Goal: Information Seeking & Learning: Learn about a topic

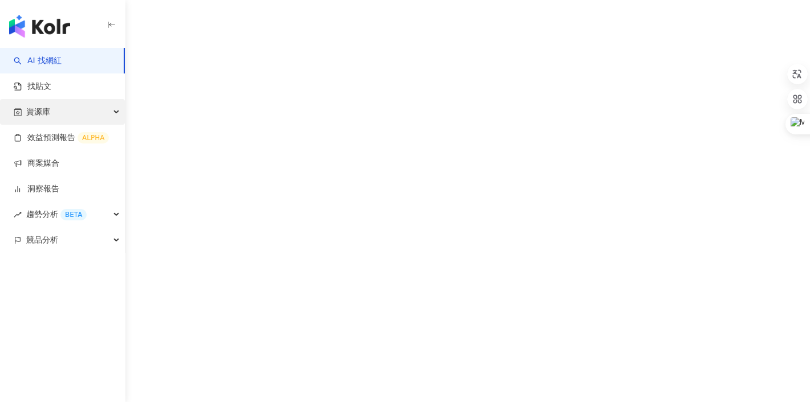
scroll to position [52, 0]
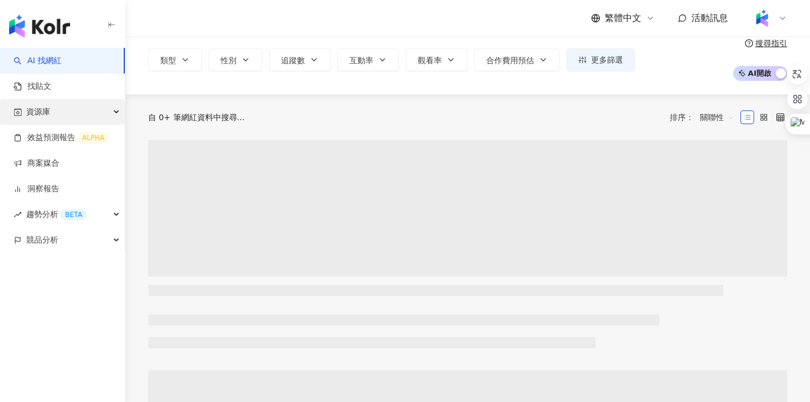
click at [60, 114] on div "資源庫" at bounding box center [62, 112] width 125 height 26
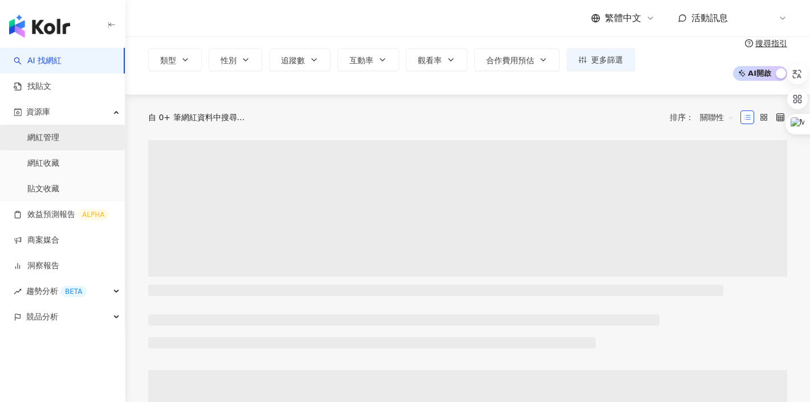
click at [53, 136] on link "網紅管理" at bounding box center [43, 137] width 32 height 11
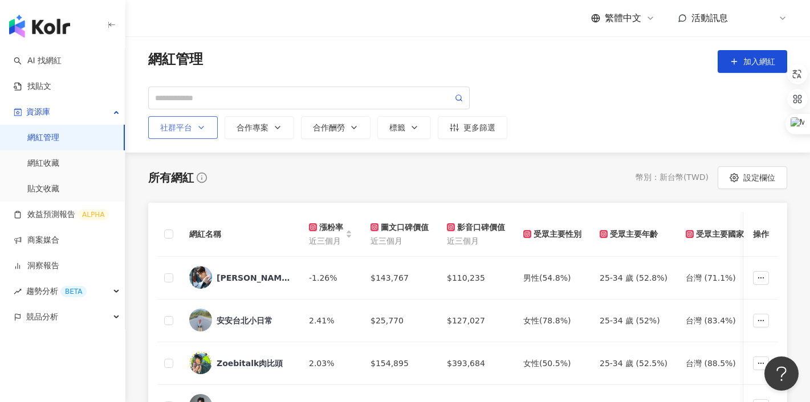
click at [202, 128] on polyline "button" at bounding box center [201, 128] width 5 height 2
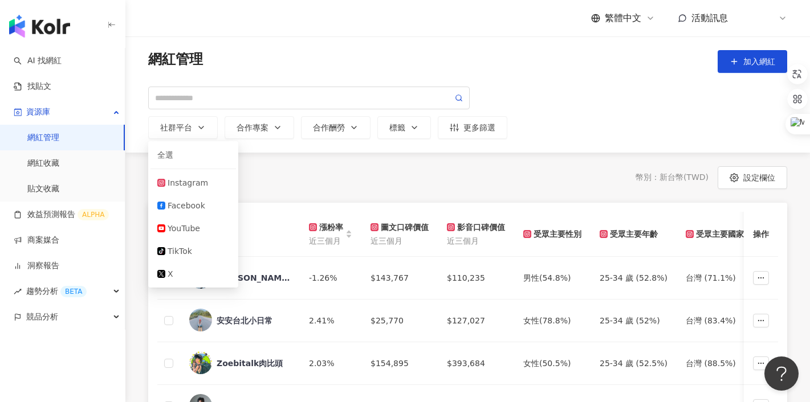
click at [398, 181] on div "所有網紅 幣別 ： 新台幣 ( TWD ) 設定欄位" at bounding box center [467, 177] width 639 height 23
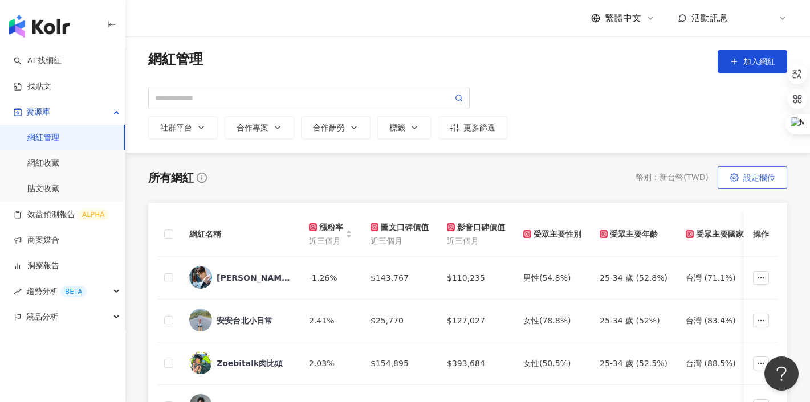
click at [745, 182] on span "設定欄位" at bounding box center [759, 177] width 32 height 9
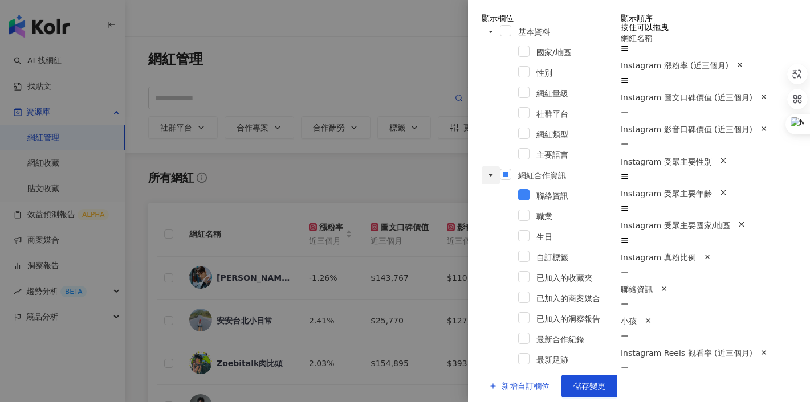
click at [489, 174] on icon "caret-down" at bounding box center [491, 175] width 4 height 2
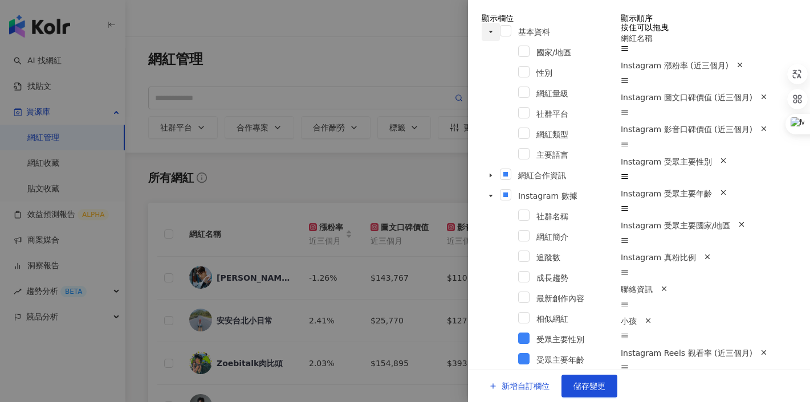
click at [488, 35] on icon "caret-down" at bounding box center [491, 32] width 6 height 6
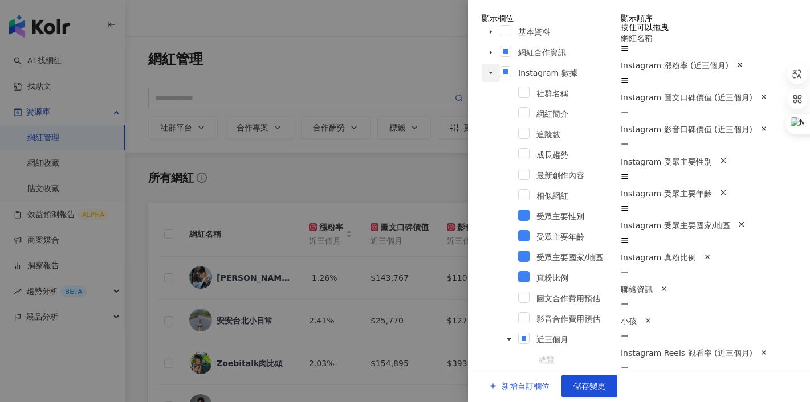
click at [488, 76] on icon "caret-down" at bounding box center [491, 73] width 6 height 6
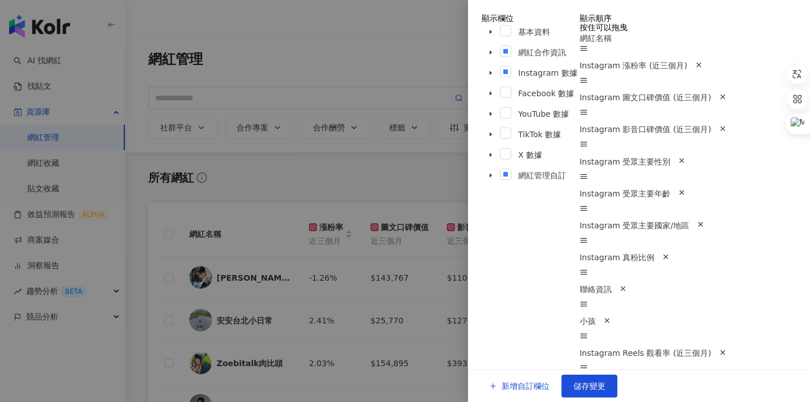
click at [425, 173] on div at bounding box center [405, 201] width 810 height 402
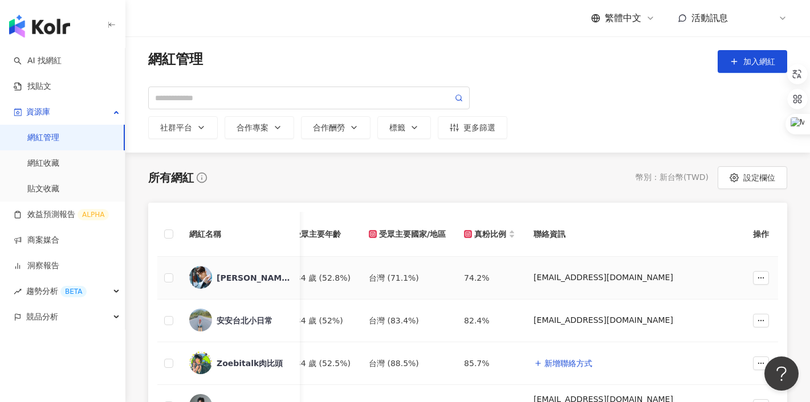
scroll to position [0, 414]
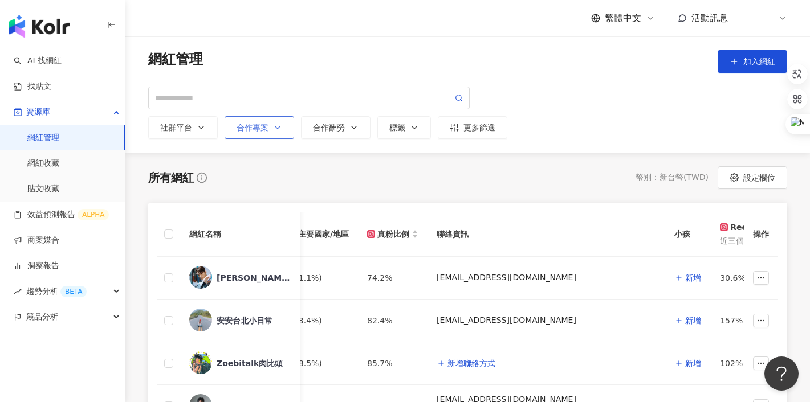
click at [274, 128] on icon "button" at bounding box center [277, 127] width 9 height 9
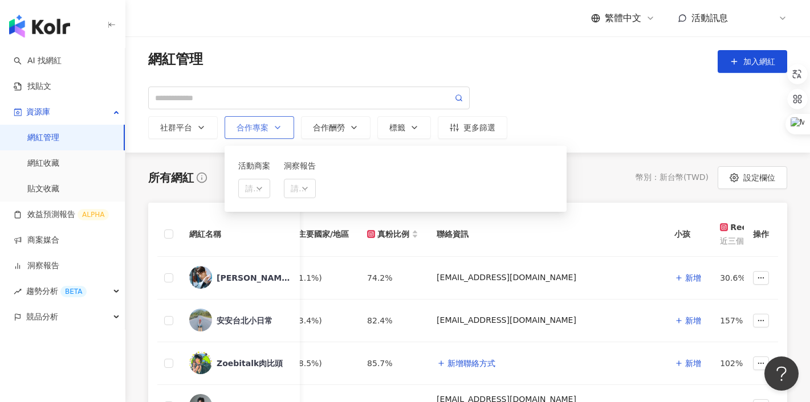
click at [274, 128] on icon "button" at bounding box center [277, 127] width 9 height 9
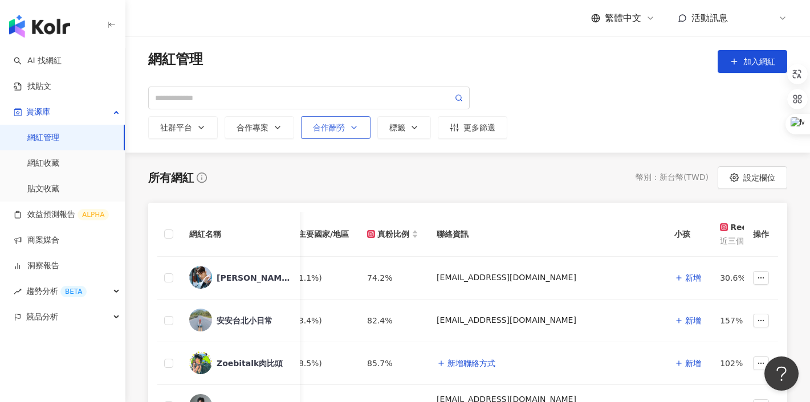
click at [327, 127] on div "合作酬勞" at bounding box center [336, 127] width 46 height 9
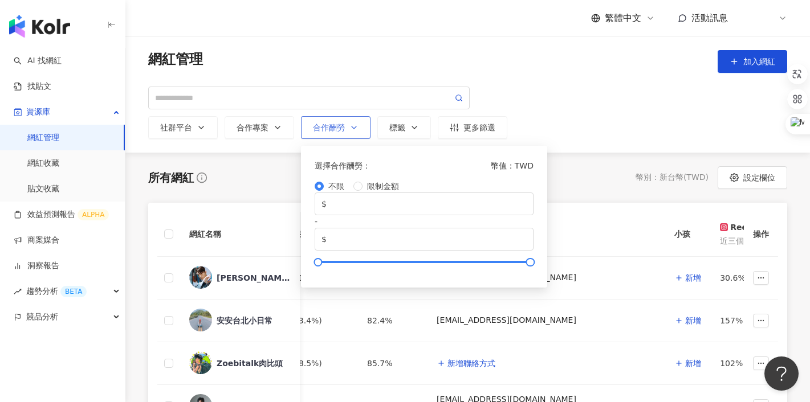
click at [327, 127] on div "合作酬勞" at bounding box center [336, 127] width 46 height 9
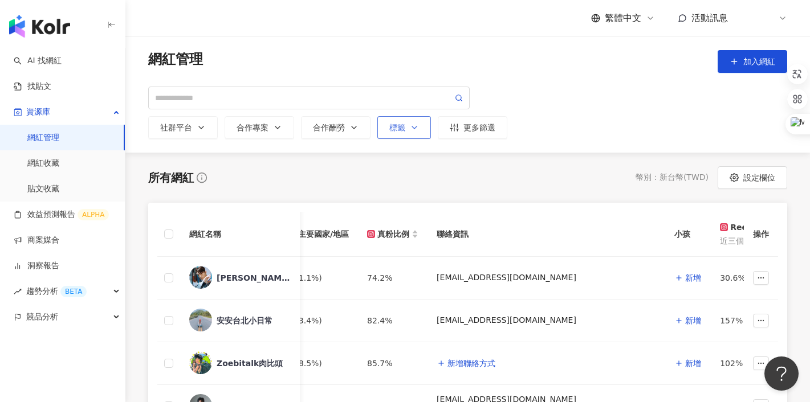
click at [392, 125] on div "標籤" at bounding box center [404, 127] width 30 height 9
click at [471, 126] on div "更多篩選" at bounding box center [473, 127] width 46 height 9
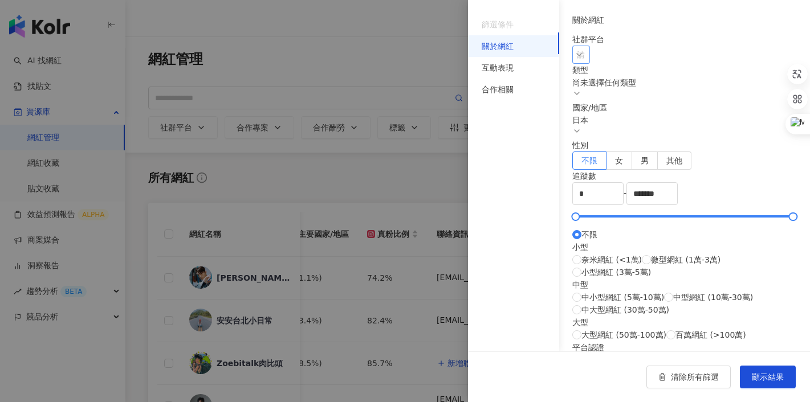
click at [576, 59] on div at bounding box center [574, 55] width 1 height 9
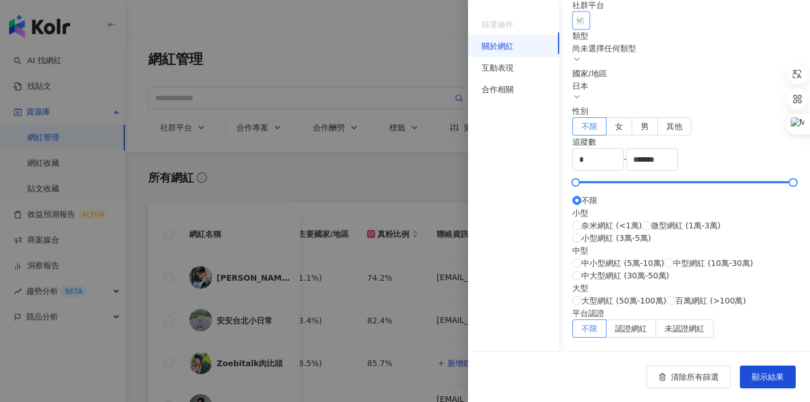
scroll to position [354, 0]
click at [497, 67] on div "互動表現" at bounding box center [498, 68] width 32 height 13
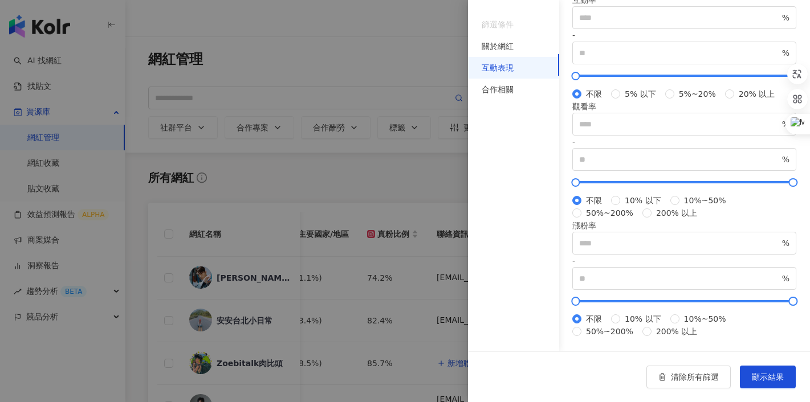
scroll to position [0, 0]
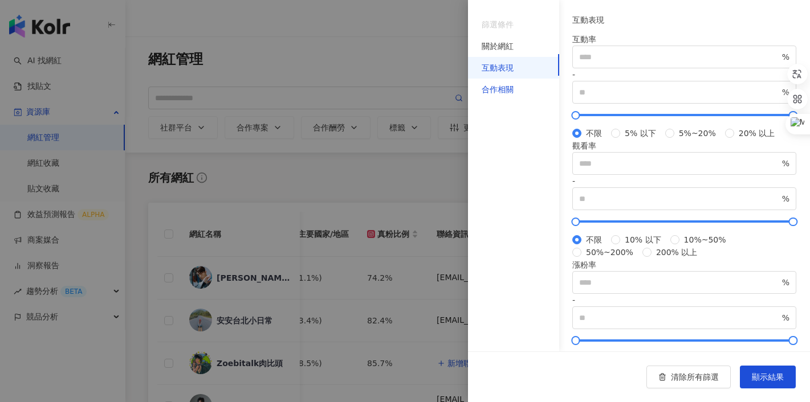
click at [506, 92] on div "合作相關" at bounding box center [498, 89] width 32 height 13
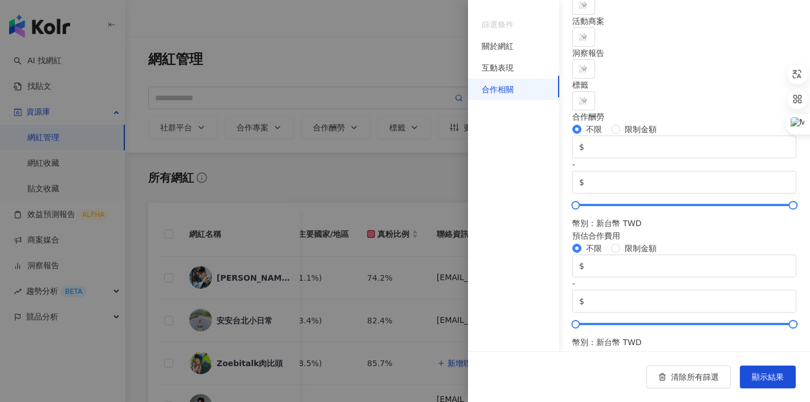
scroll to position [154, 0]
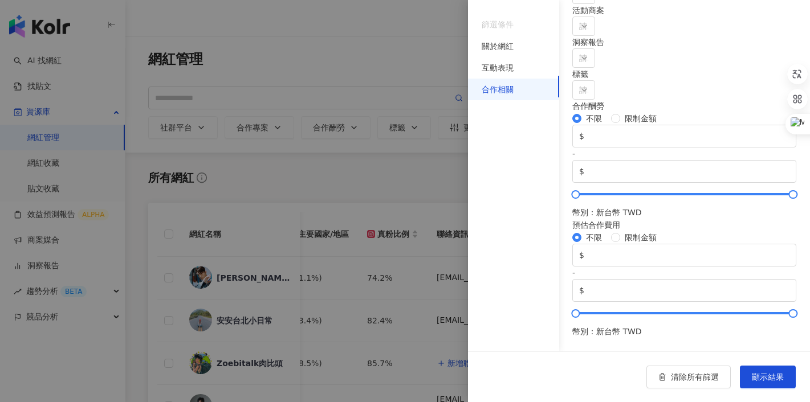
click at [398, 180] on div at bounding box center [405, 201] width 810 height 402
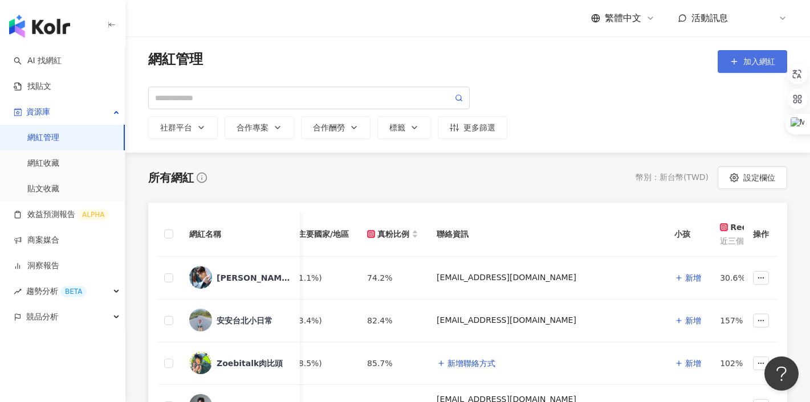
click at [745, 63] on span "加入網紅" at bounding box center [759, 61] width 32 height 9
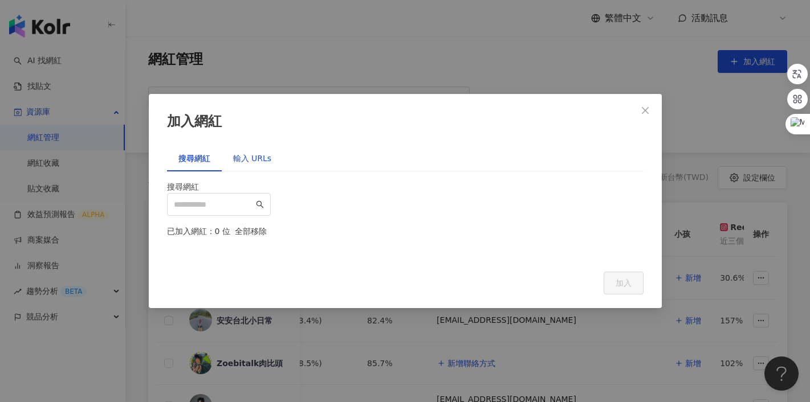
click at [250, 152] on div "輸入 URLs" at bounding box center [252, 158] width 39 height 13
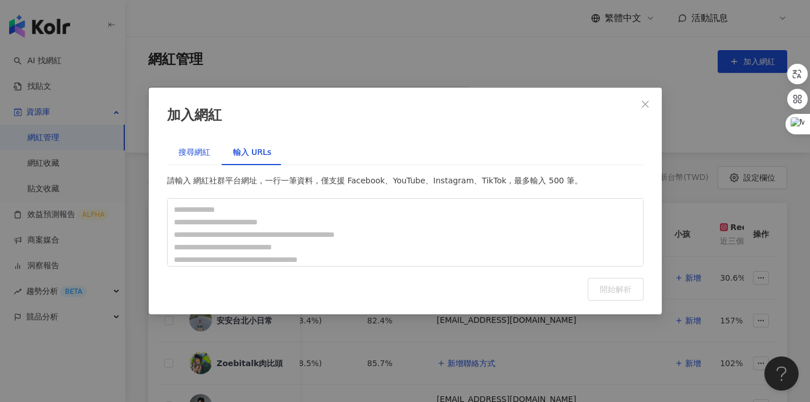
click at [187, 154] on div "搜尋網紅" at bounding box center [194, 152] width 32 height 13
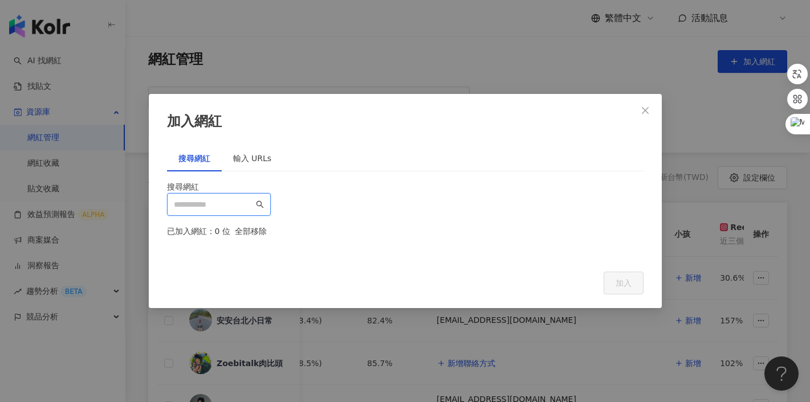
click at [197, 198] on input "search" at bounding box center [214, 204] width 80 height 13
click at [251, 152] on div "輸入 URLs" at bounding box center [252, 158] width 39 height 13
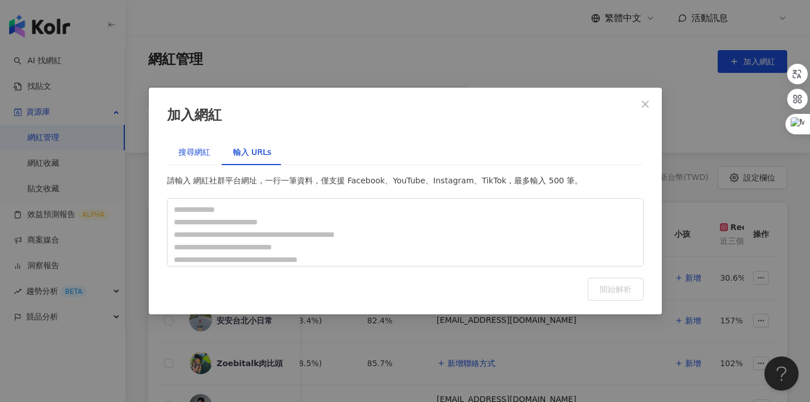
click at [193, 146] on div "搜尋網紅" at bounding box center [194, 152] width 32 height 13
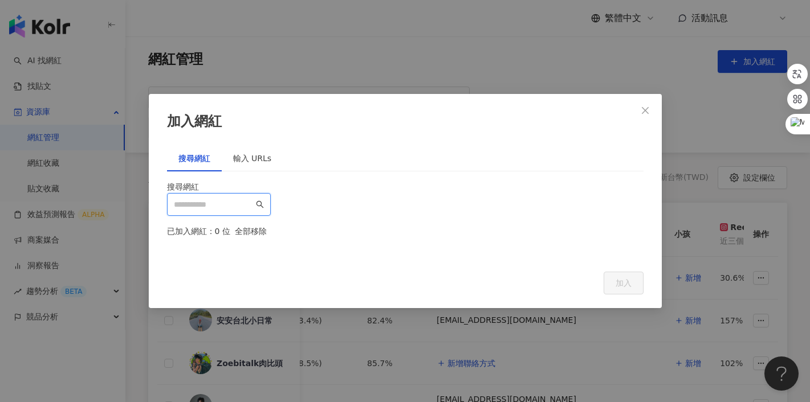
click at [228, 198] on input "search" at bounding box center [214, 204] width 80 height 13
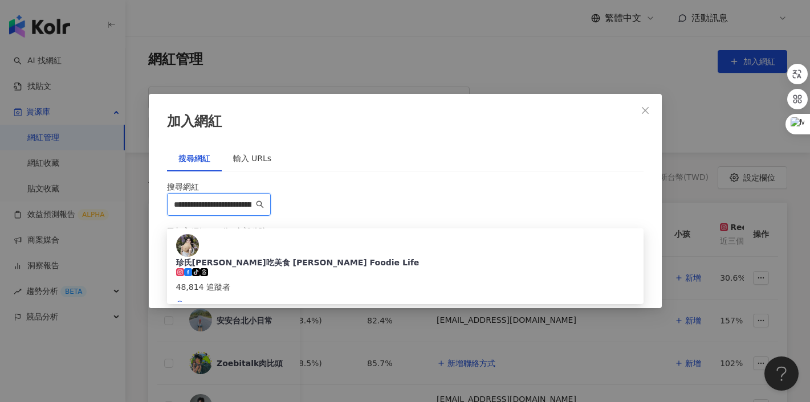
drag, startPoint x: 224, startPoint y: 160, endPoint x: 256, endPoint y: 161, distance: 31.9
click at [254, 198] on input "**********" at bounding box center [214, 204] width 80 height 13
drag, startPoint x: 279, startPoint y: 162, endPoint x: 358, endPoint y: 154, distance: 79.6
click at [254, 198] on input "**********" at bounding box center [214, 204] width 80 height 13
type input "**********"
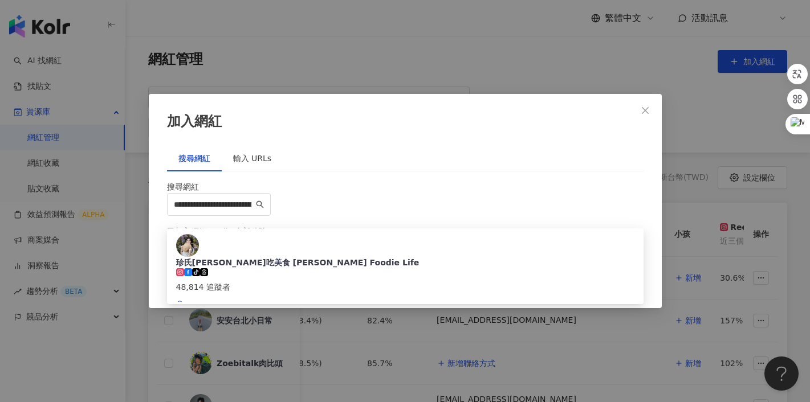
click at [392, 181] on div "搜尋網紅" at bounding box center [405, 187] width 476 height 13
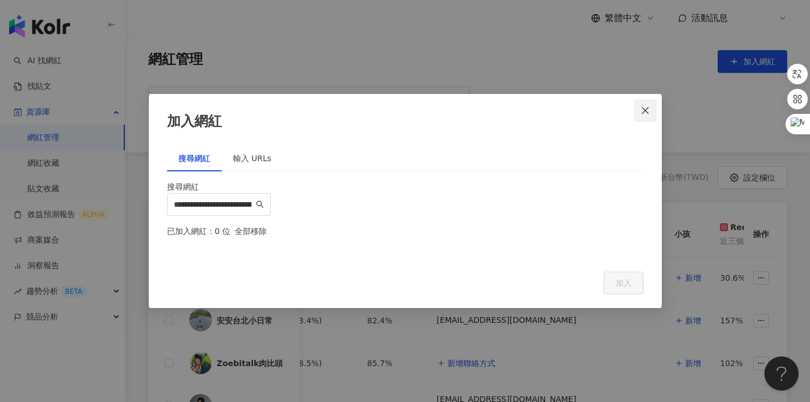
click at [647, 106] on icon "close" at bounding box center [645, 110] width 9 height 9
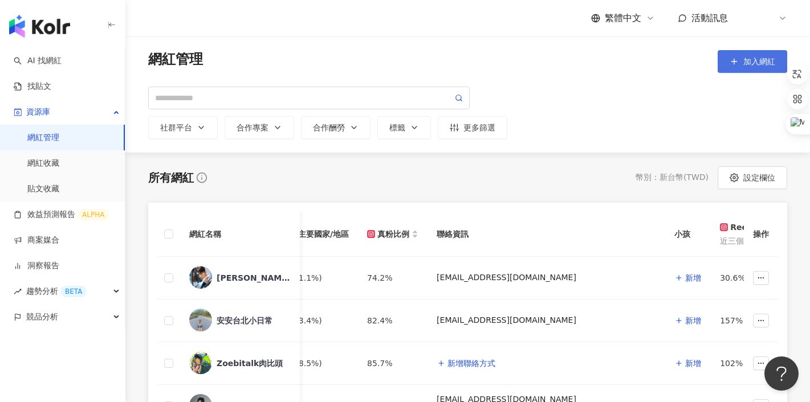
click at [752, 64] on span "加入網紅" at bounding box center [759, 61] width 32 height 9
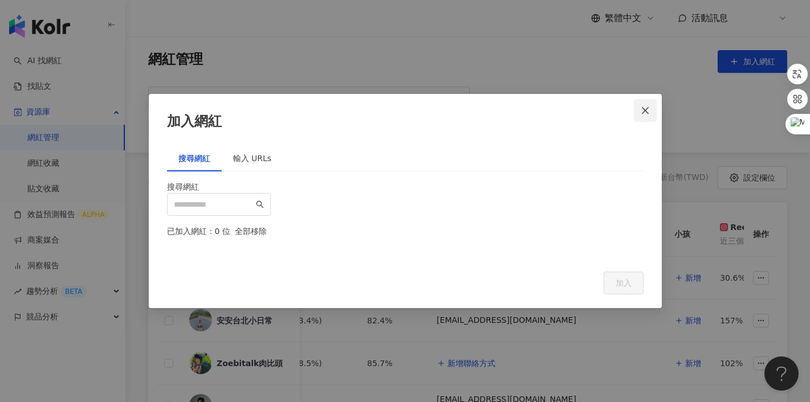
click at [649, 106] on icon "close" at bounding box center [645, 110] width 9 height 9
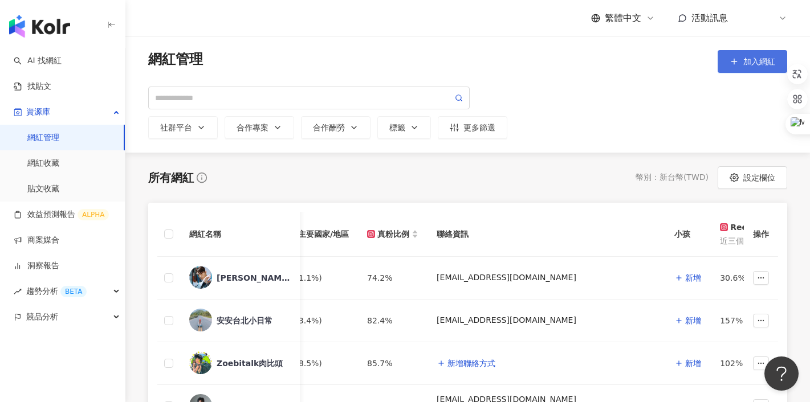
click at [725, 62] on button "加入網紅" at bounding box center [753, 61] width 70 height 23
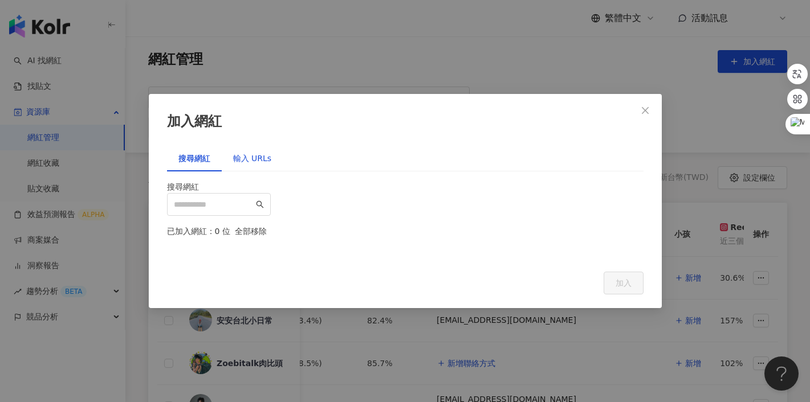
click at [237, 152] on div "輸入 URLs" at bounding box center [252, 158] width 39 height 13
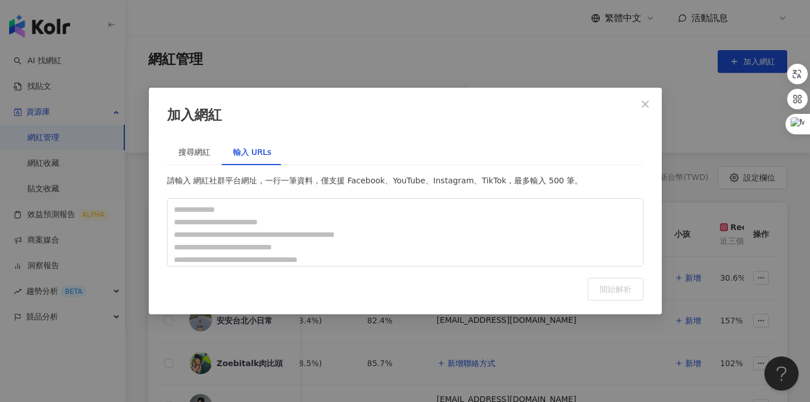
click at [398, 63] on div "加入網紅 搜尋網紅 輸入 URLs 搜尋網紅 已加入網紅：0 位 全部移除 加入 請輸入 網紅社群平台網址，一行一筆資料，僅支援 Facebook、YouTu…" at bounding box center [405, 201] width 810 height 402
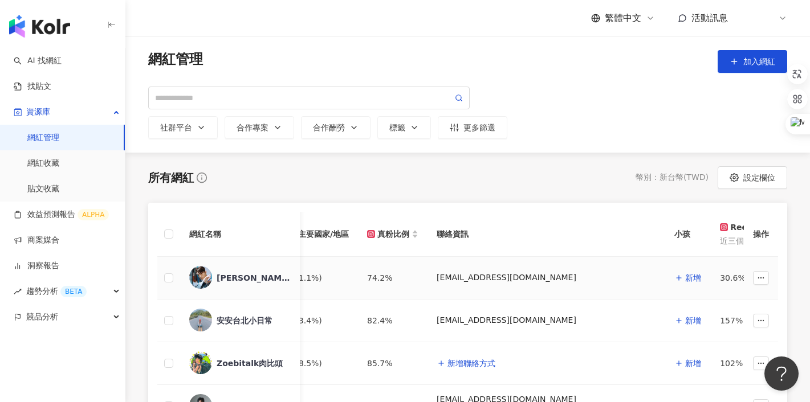
click at [199, 283] on img at bounding box center [200, 277] width 23 height 23
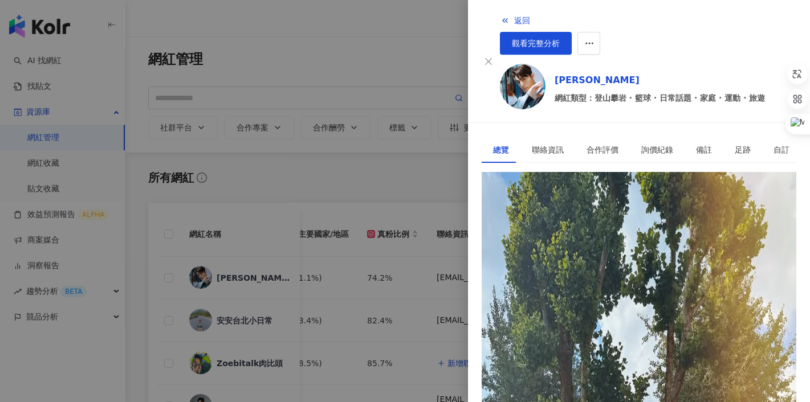
click at [366, 192] on div at bounding box center [405, 201] width 810 height 402
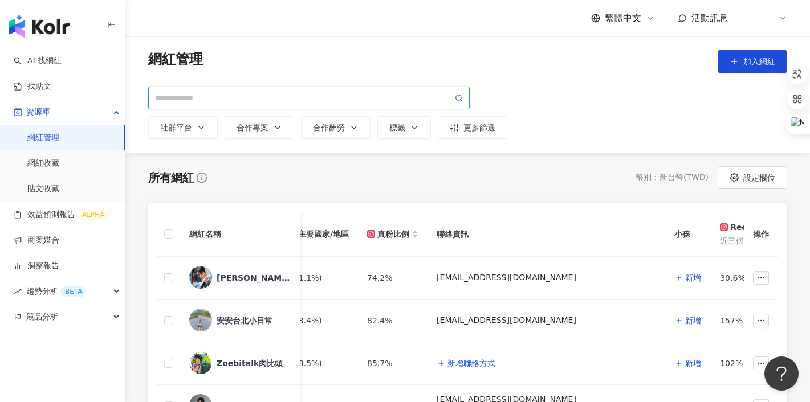
click at [275, 100] on input "search" at bounding box center [303, 98] width 297 height 13
type input "*"
type input "**"
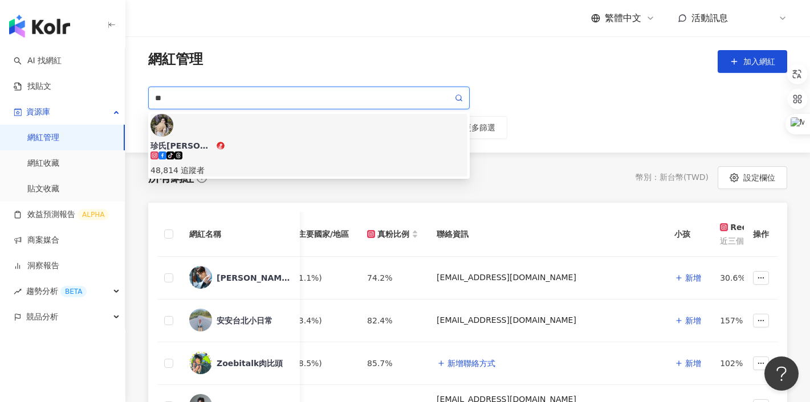
click at [214, 140] on div "珍氏[PERSON_NAME]吃美食 [PERSON_NAME] Foodie Life" at bounding box center [182, 145] width 64 height 11
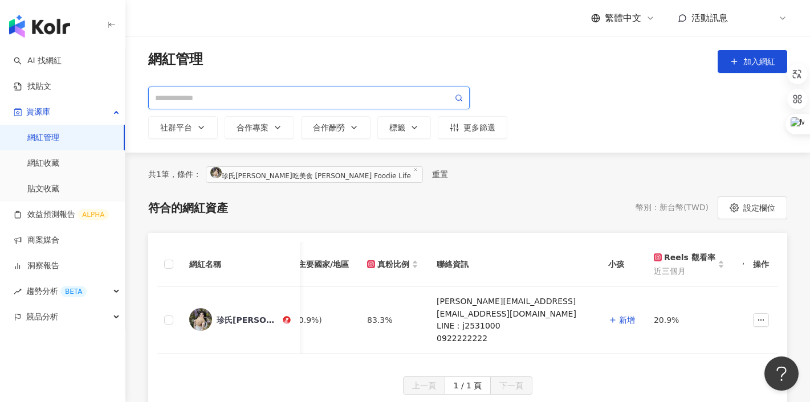
scroll to position [0, 384]
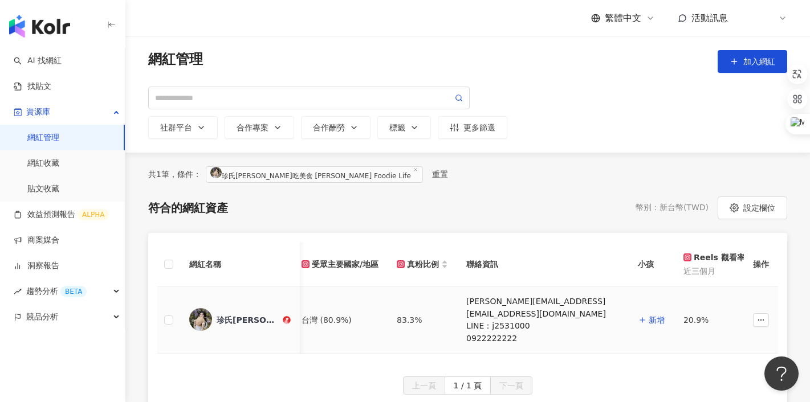
click at [202, 316] on img at bounding box center [200, 319] width 23 height 23
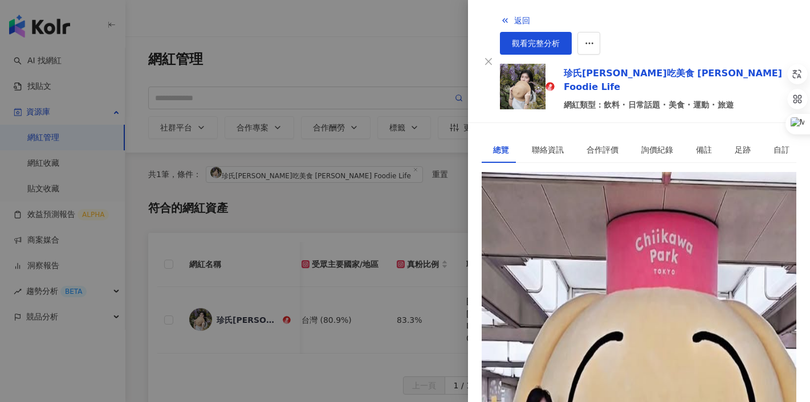
click at [602, 191] on div "7,898" at bounding box center [591, 197] width 23 height 13
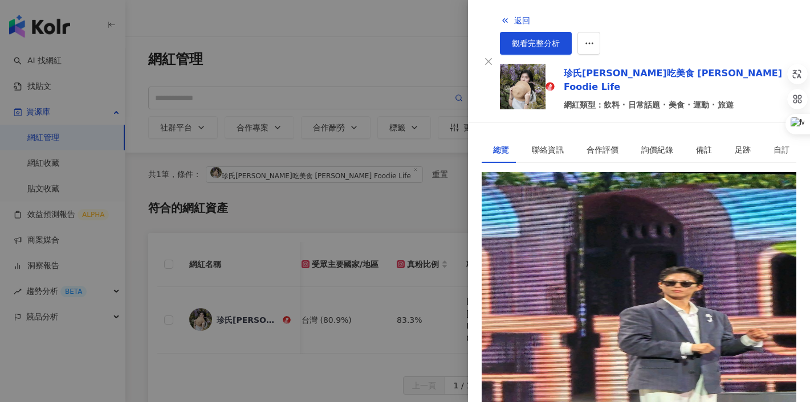
scroll to position [52, 0]
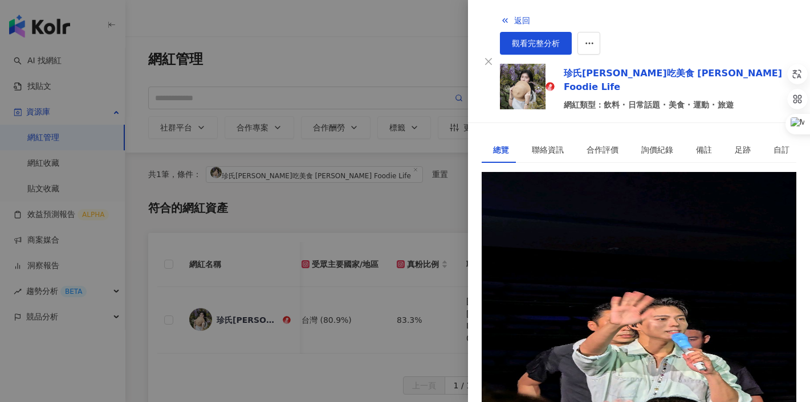
click at [507, 191] on div "3.7萬" at bounding box center [496, 197] width 21 height 13
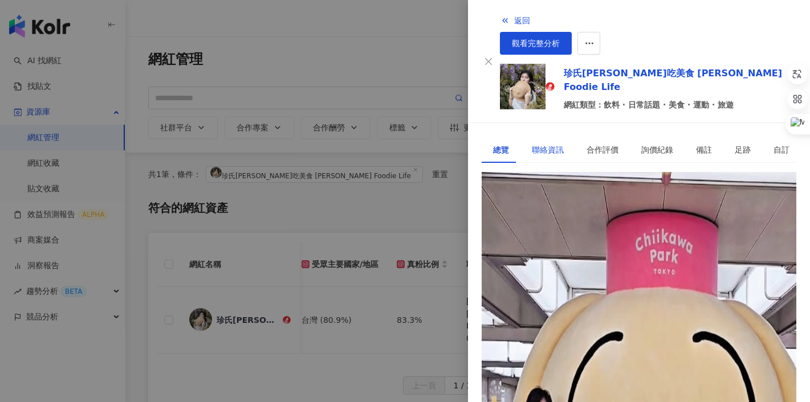
click at [543, 144] on div "聯絡資訊" at bounding box center [548, 150] width 32 height 13
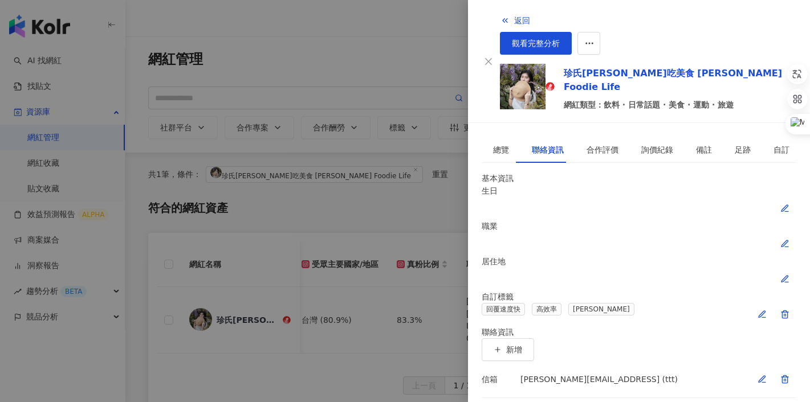
scroll to position [14, 0]
click at [586, 144] on div "合作評價" at bounding box center [602, 150] width 32 height 13
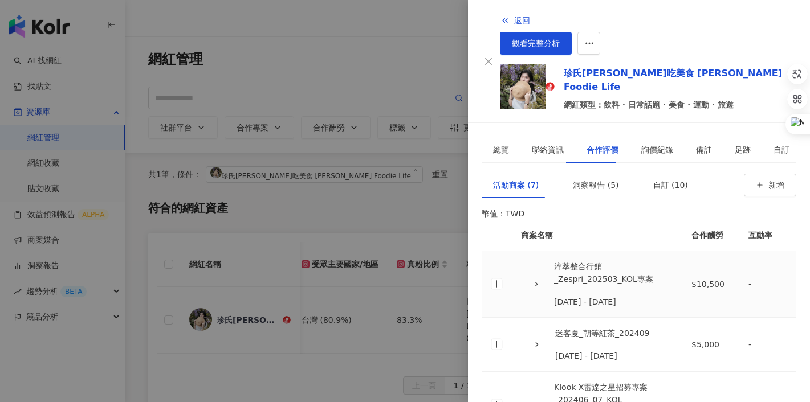
scroll to position [64, 0]
click at [532, 278] on span "button" at bounding box center [536, 284] width 8 height 12
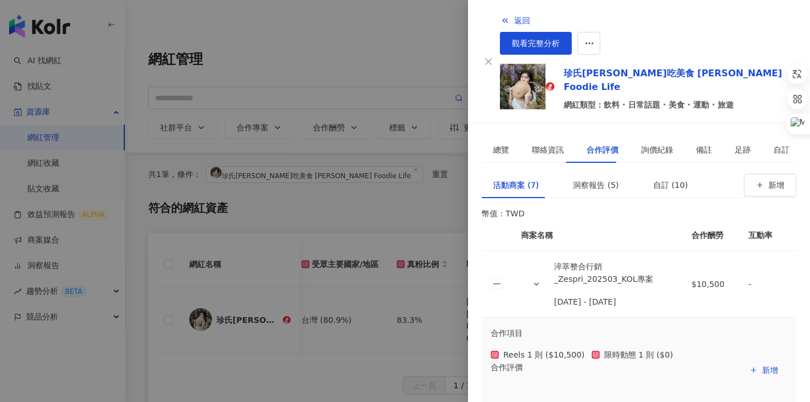
scroll to position [3, 0]
click at [532, 278] on span "button" at bounding box center [536, 284] width 8 height 12
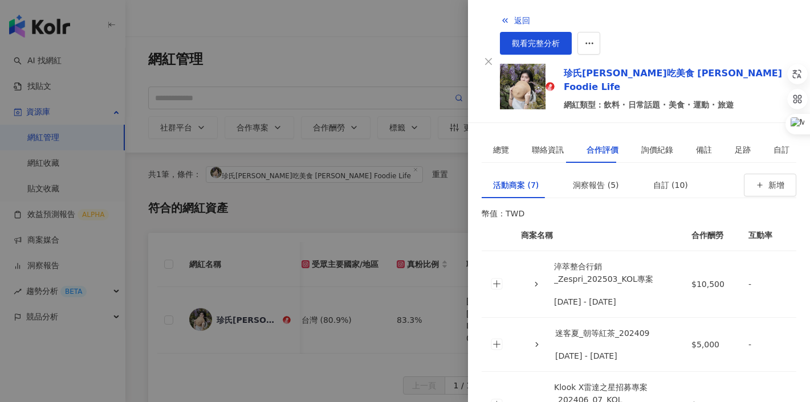
scroll to position [0, 0]
click at [581, 179] on div "洞察報告 (5)" at bounding box center [596, 185] width 46 height 13
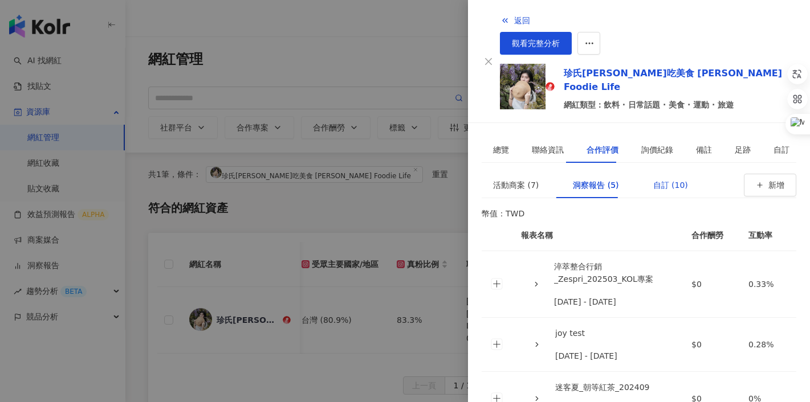
click at [653, 179] on div "自訂 (10)" at bounding box center [670, 185] width 35 height 13
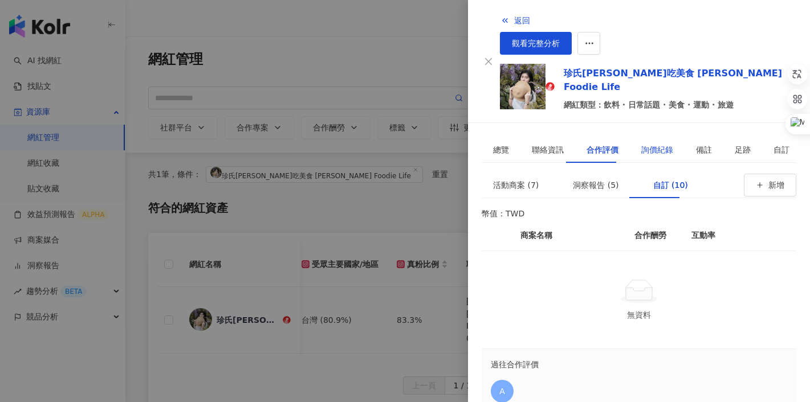
click at [650, 144] on div "詢價紀錄" at bounding box center [657, 150] width 32 height 13
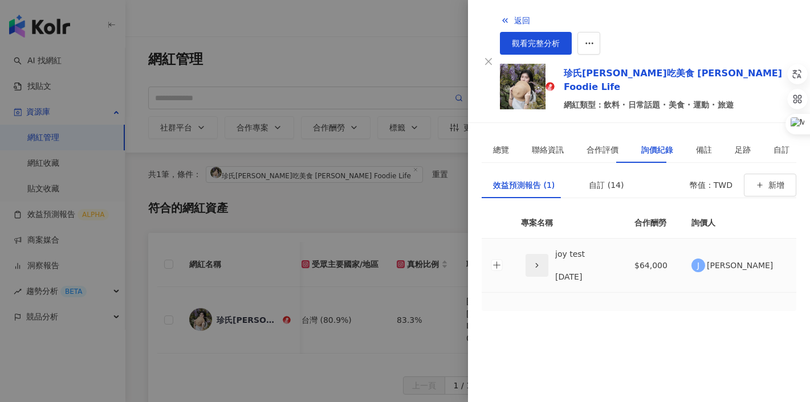
click at [533, 262] on icon "button" at bounding box center [537, 266] width 8 height 8
click at [696, 144] on div "備註" at bounding box center [704, 150] width 16 height 13
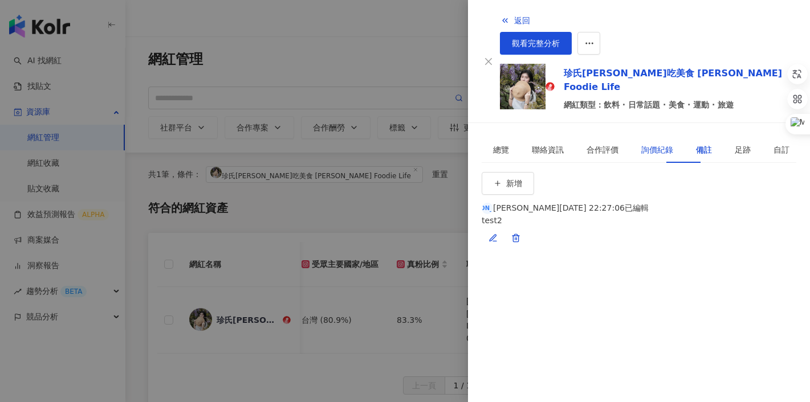
click at [654, 144] on div "詢價紀錄" at bounding box center [657, 150] width 32 height 13
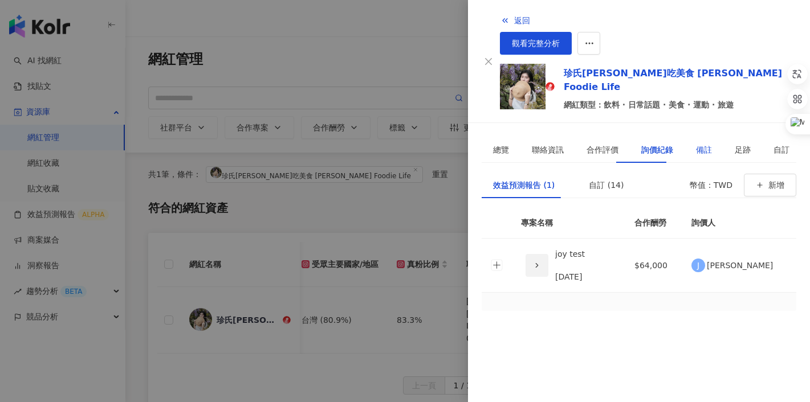
click at [696, 144] on div "備註" at bounding box center [704, 150] width 16 height 13
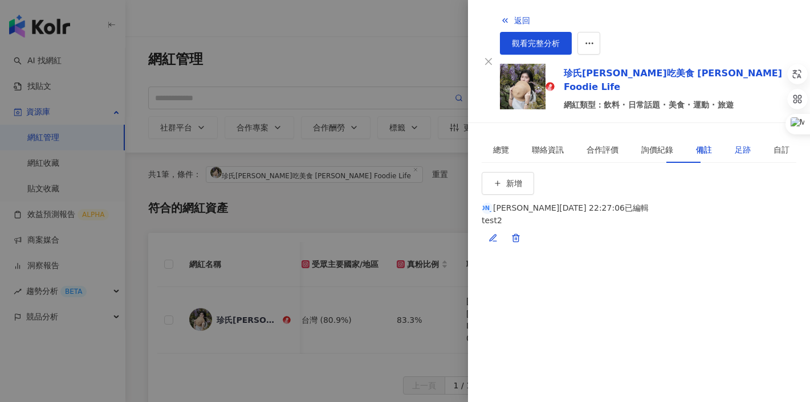
click at [735, 144] on div "足跡" at bounding box center [743, 150] width 16 height 13
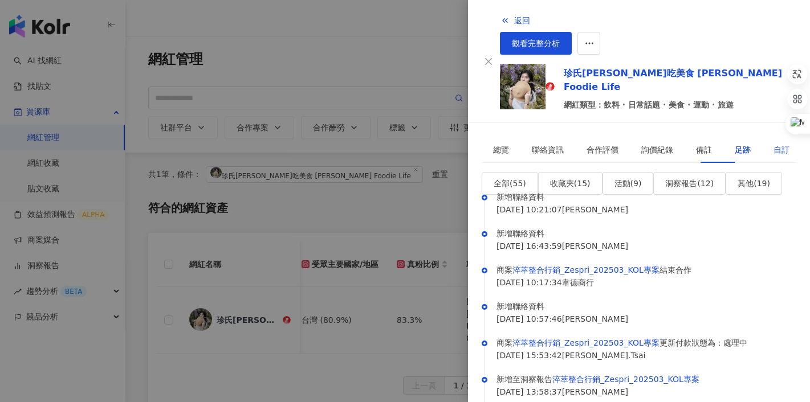
click at [773, 144] on div "自訂" at bounding box center [781, 150] width 16 height 13
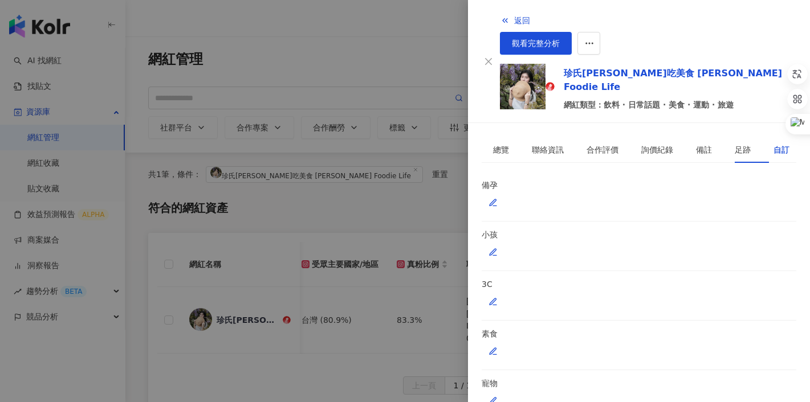
click at [498, 198] on icon "button" at bounding box center [492, 202] width 9 height 9
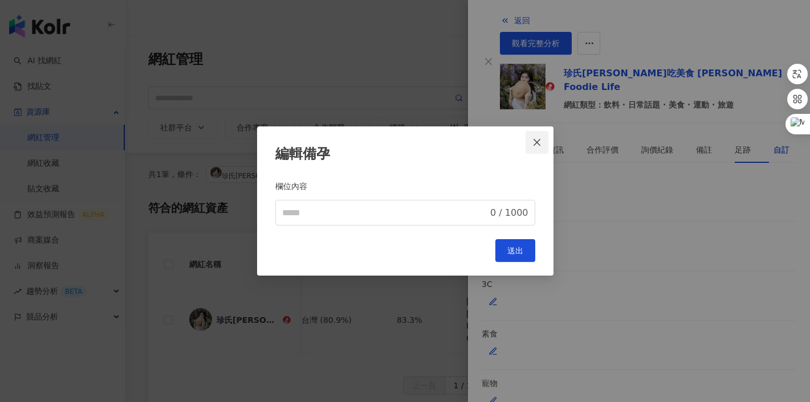
click at [538, 141] on icon "close" at bounding box center [536, 142] width 7 height 7
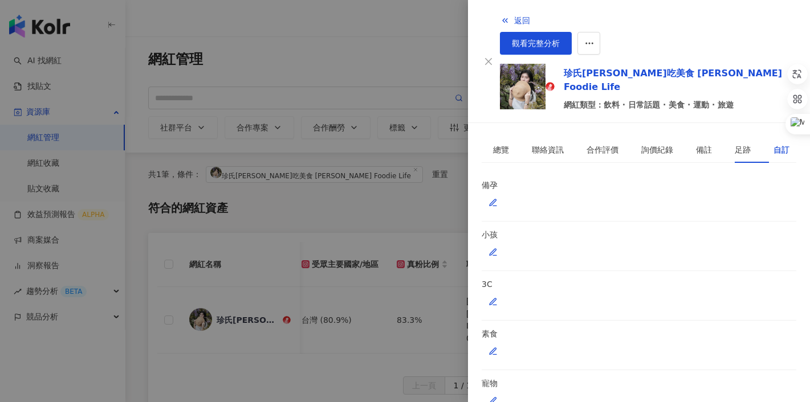
click at [498, 198] on icon "button" at bounding box center [492, 202] width 9 height 9
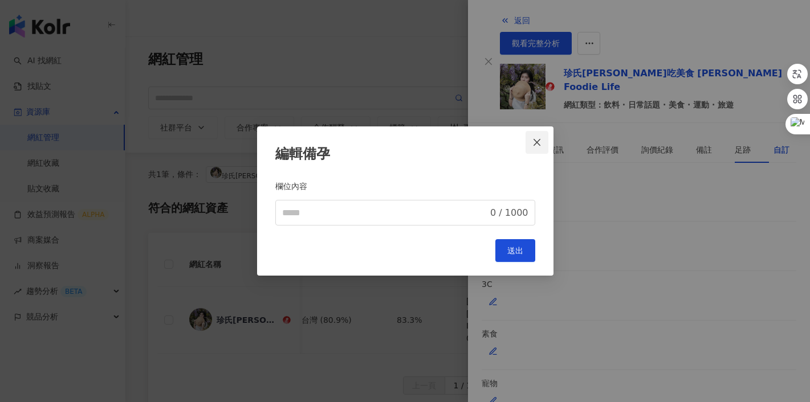
click at [535, 140] on icon "close" at bounding box center [536, 142] width 7 height 7
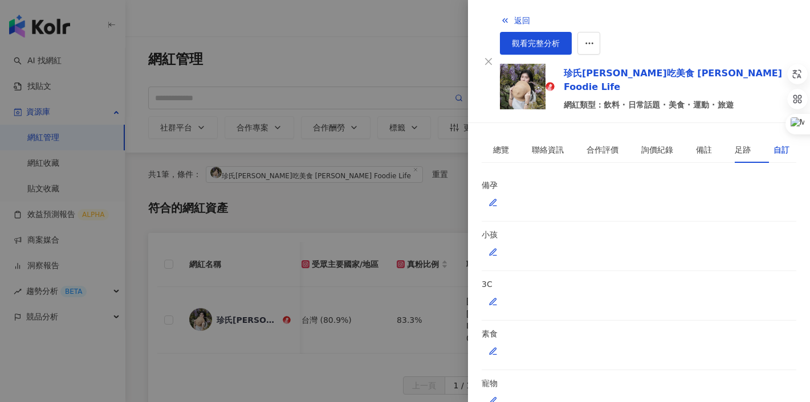
click at [431, 157] on div at bounding box center [405, 201] width 810 height 402
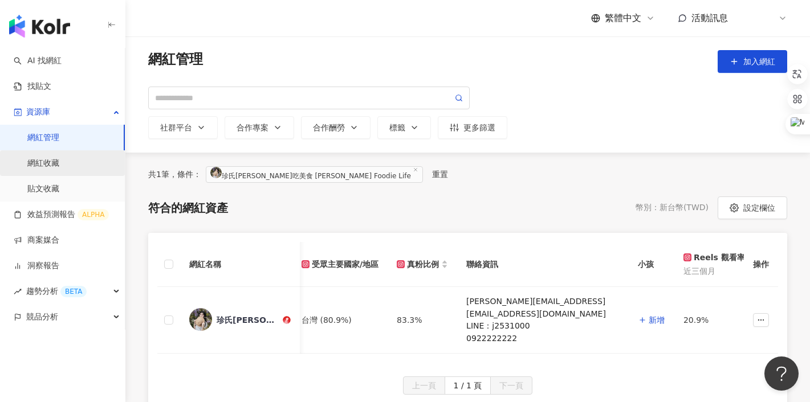
click at [35, 165] on link "網紅收藏" at bounding box center [43, 163] width 32 height 11
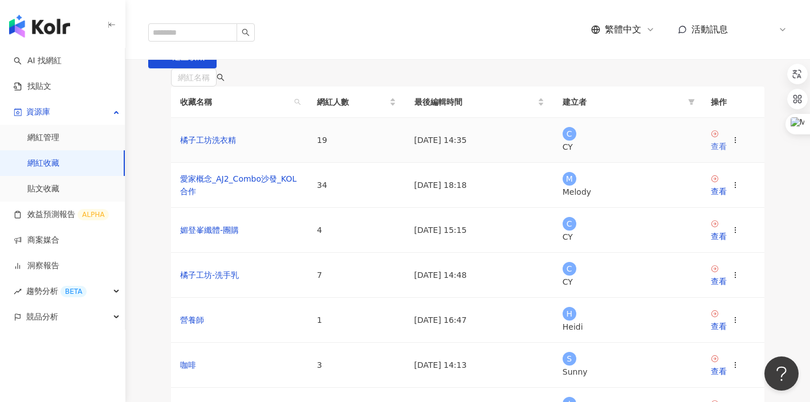
click at [727, 153] on div "查看" at bounding box center [719, 146] width 16 height 13
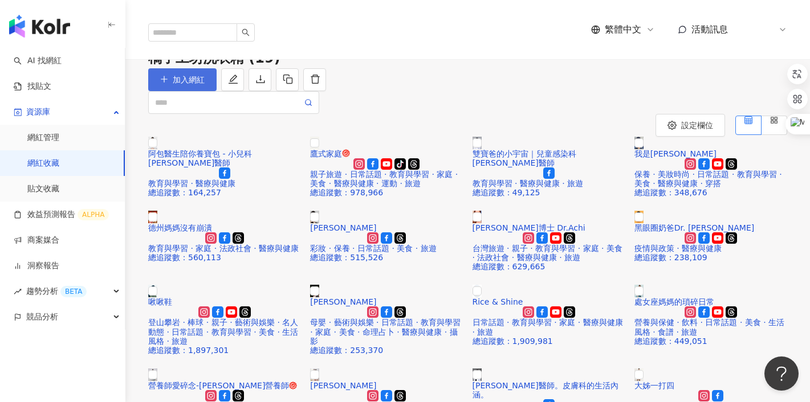
click at [205, 84] on span "加入網紅" at bounding box center [189, 79] width 32 height 9
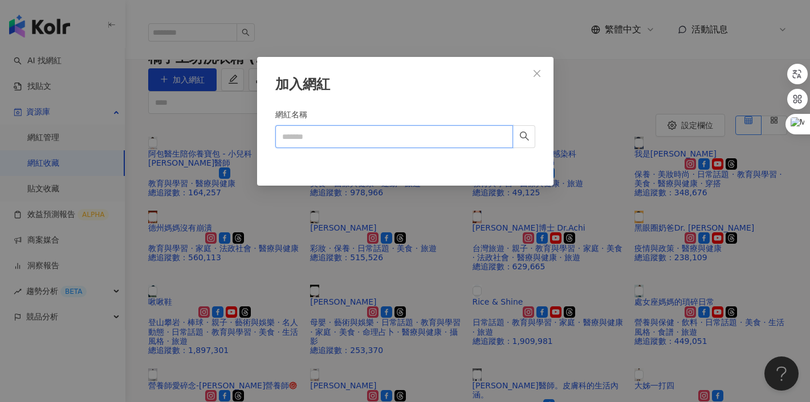
click at [447, 127] on input "網紅名稱" at bounding box center [394, 136] width 238 height 23
type input "*"
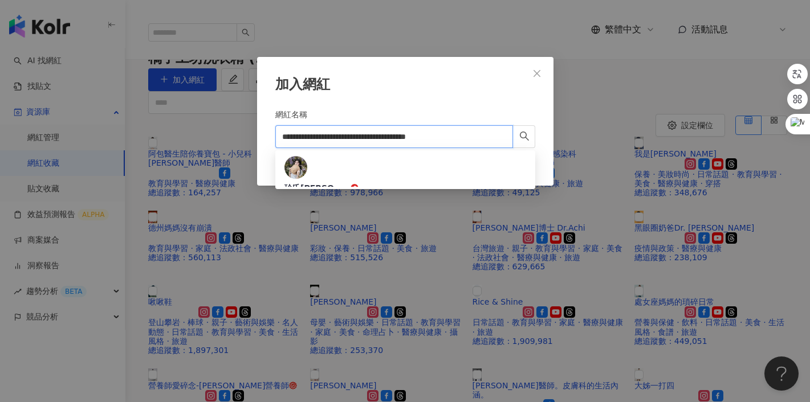
type input "**********"
click at [486, 92] on div "加入網紅" at bounding box center [405, 84] width 260 height 19
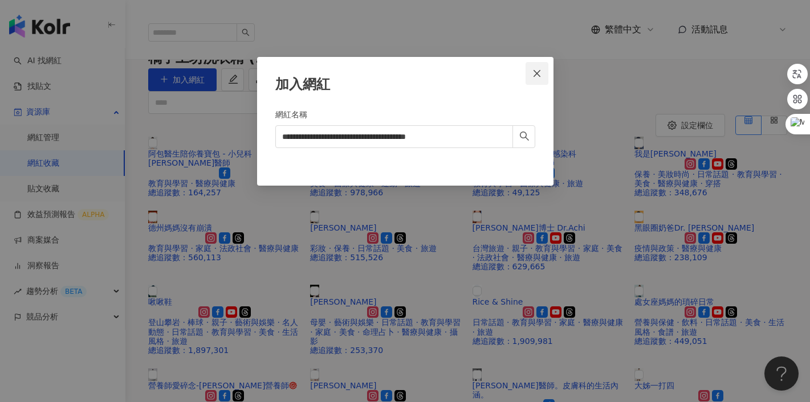
click at [537, 76] on icon "close" at bounding box center [536, 73] width 9 height 9
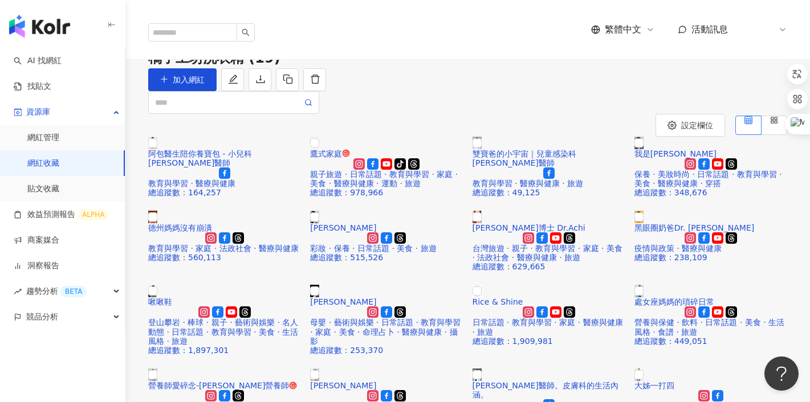
scroll to position [0, 1110]
click at [49, 191] on link "貼文收藏" at bounding box center [43, 189] width 32 height 11
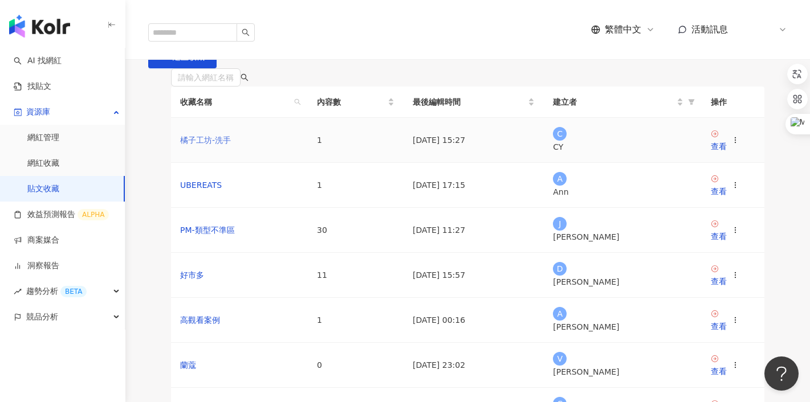
click at [205, 145] on link "橘子工坊-洗手" at bounding box center [205, 140] width 51 height 9
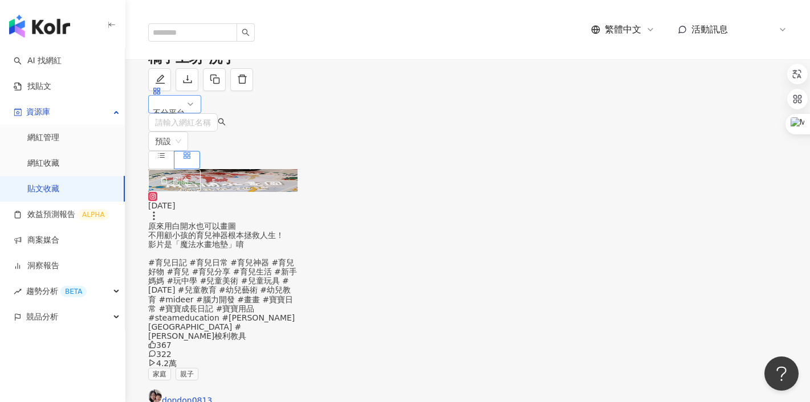
click at [185, 121] on div "不分平台" at bounding box center [169, 112] width 32 height 17
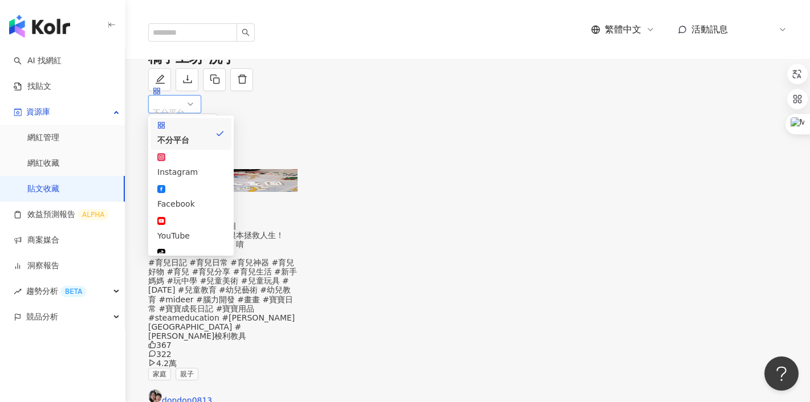
click at [185, 121] on div "不分平台" at bounding box center [169, 112] width 32 height 17
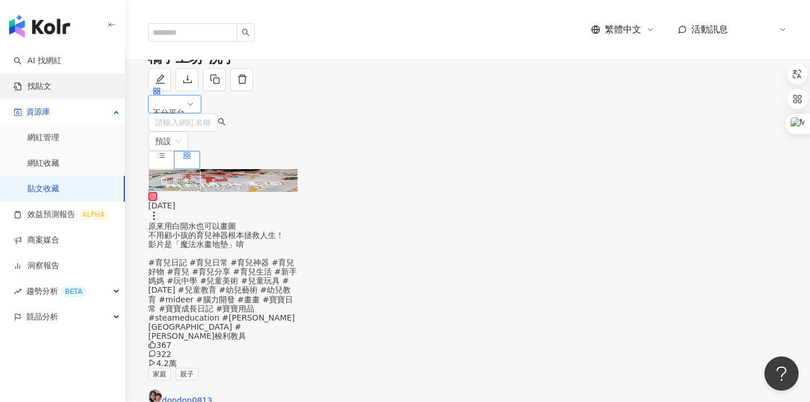
click at [51, 88] on link "找貼文" at bounding box center [33, 86] width 38 height 11
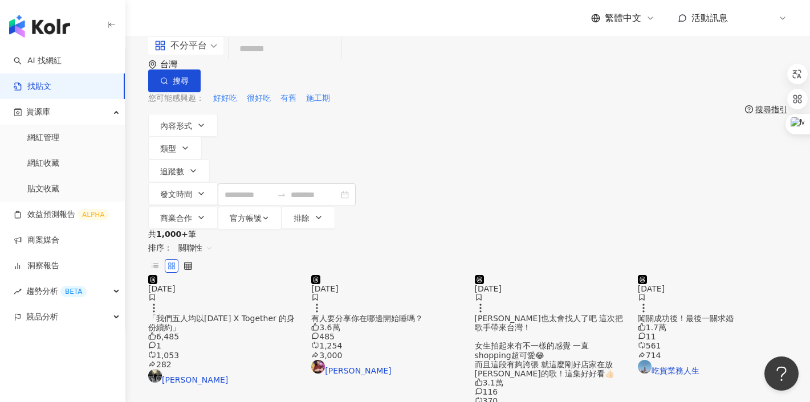
click at [291, 62] on input "search" at bounding box center [285, 49] width 104 height 25
type input "*"
click at [196, 55] on div "不分平台" at bounding box center [180, 45] width 52 height 18
type input "***"
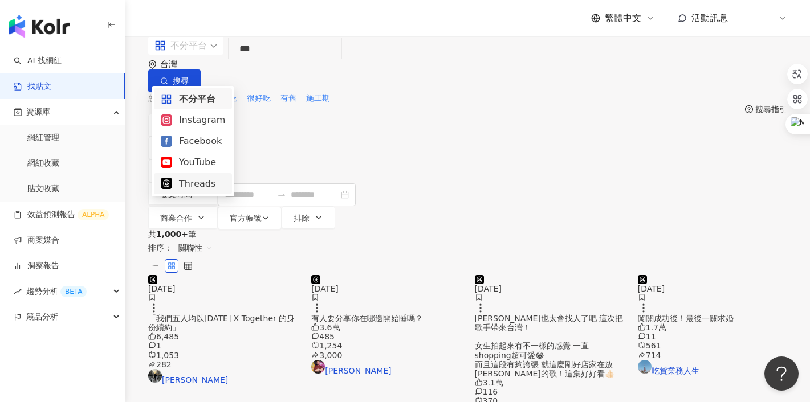
click at [192, 178] on div "Threads" at bounding box center [193, 184] width 64 height 14
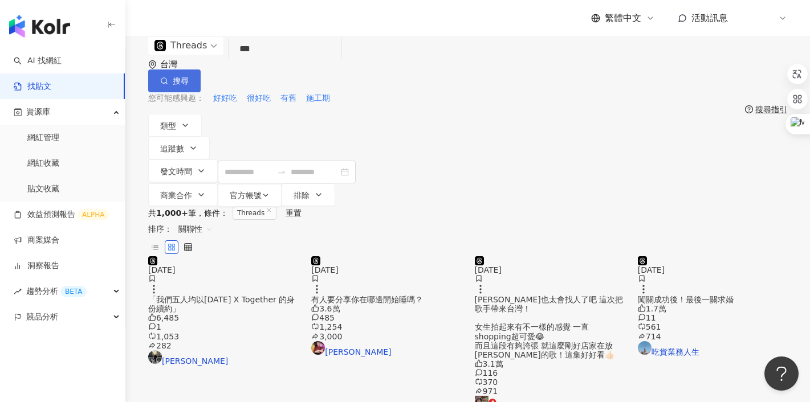
click at [189, 76] on span "搜尋" at bounding box center [181, 80] width 16 height 9
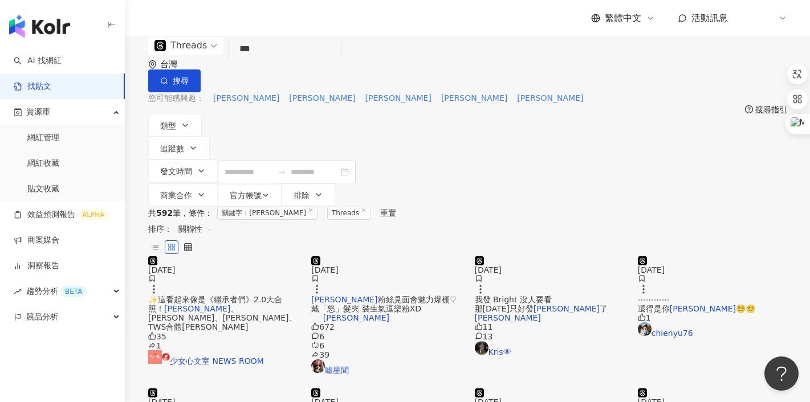
click at [213, 220] on span "關聯性" at bounding box center [195, 229] width 34 height 18
click at [714, 290] on div "發文時間" at bounding box center [719, 293] width 32 height 13
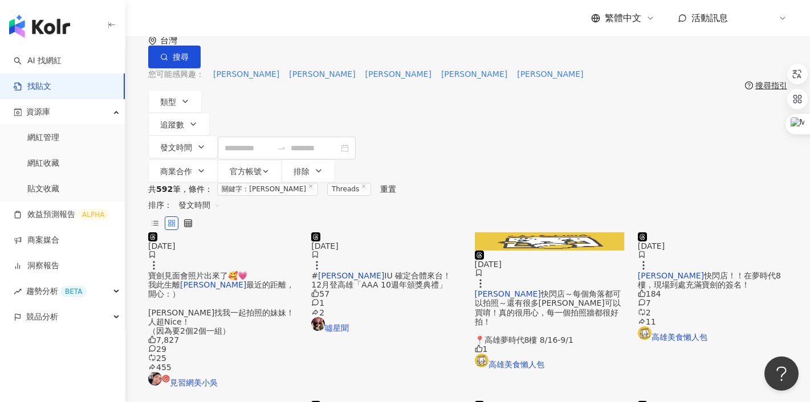
scroll to position [43, 0]
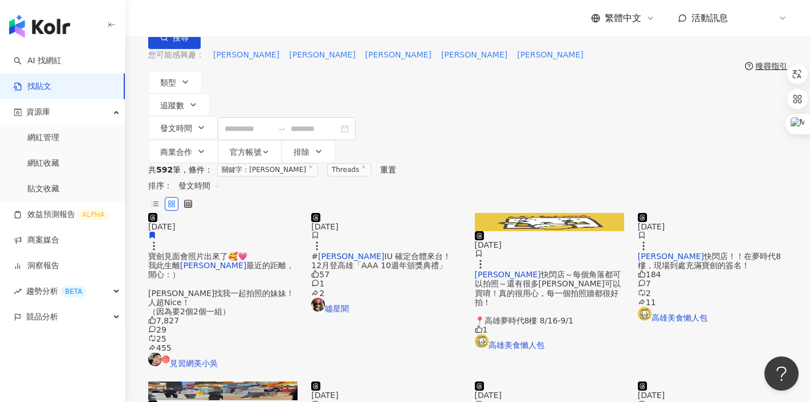
click at [154, 239] on icon at bounding box center [152, 236] width 5 height 6
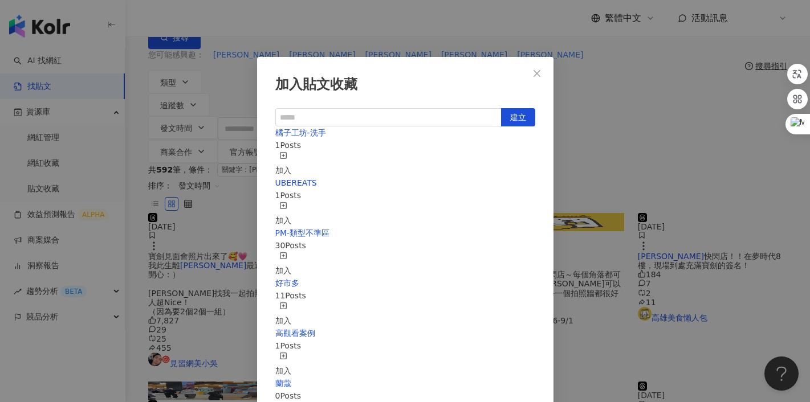
scroll to position [1515, 0]
click at [533, 74] on icon "close" at bounding box center [536, 73] width 9 height 9
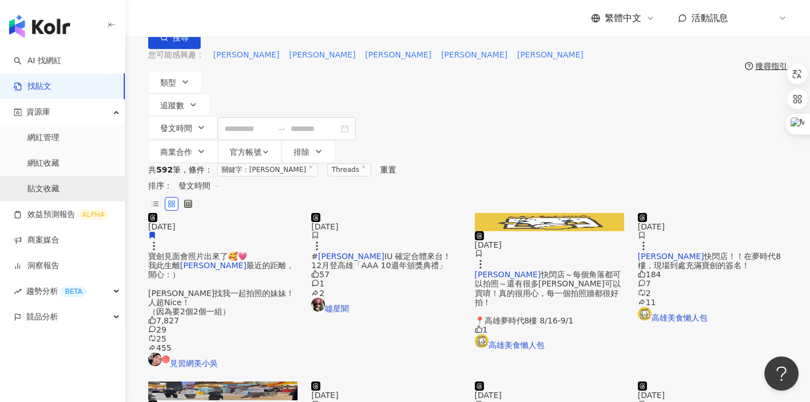
click at [50, 187] on link "貼文收藏" at bounding box center [43, 189] width 32 height 11
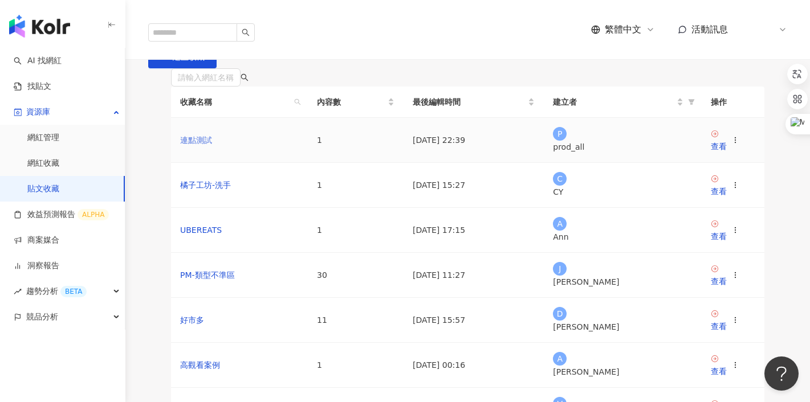
click at [206, 145] on link "連點測試" at bounding box center [196, 140] width 32 height 9
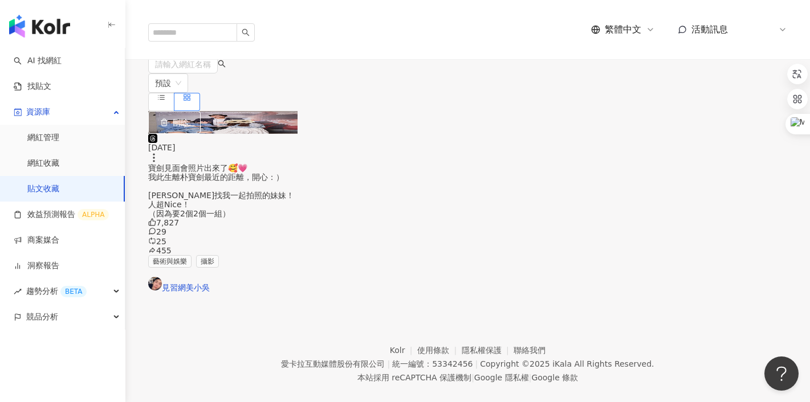
scroll to position [71, 0]
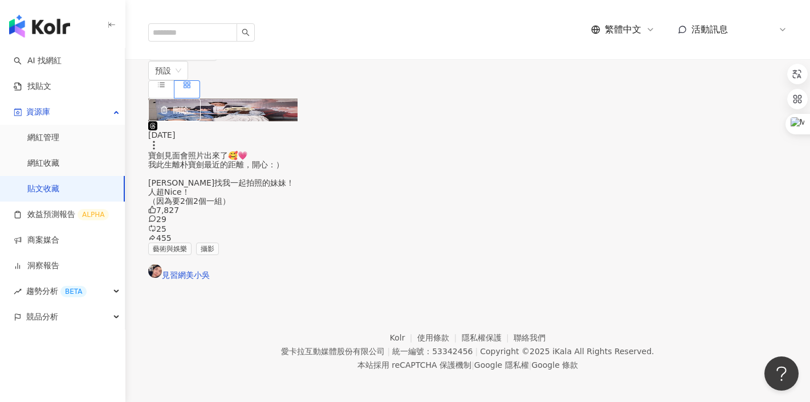
click at [230, 206] on div "寶劍見面會照片出來了🥰💗 我此生離朴寶劍最近的距離，開心：） [PERSON_NAME]找我一起拍照的妹妹！人超Nice！ （因為要2個2個一組）" at bounding box center [222, 178] width 149 height 55
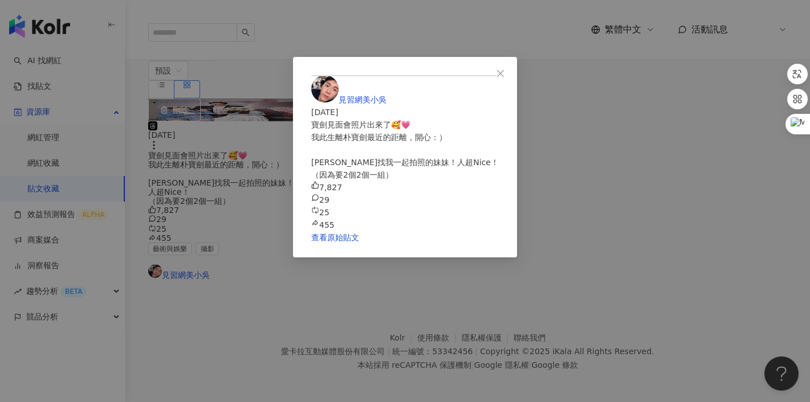
click at [664, 163] on div "見習網美小吳 [DATE] 寶劍見面會照片出來了🥰💗 我此生離朴寶劍最近的距離，開心：） [PERSON_NAME]找我一起拍照的妹妹！人超Nice！ （因為…" at bounding box center [405, 201] width 810 height 402
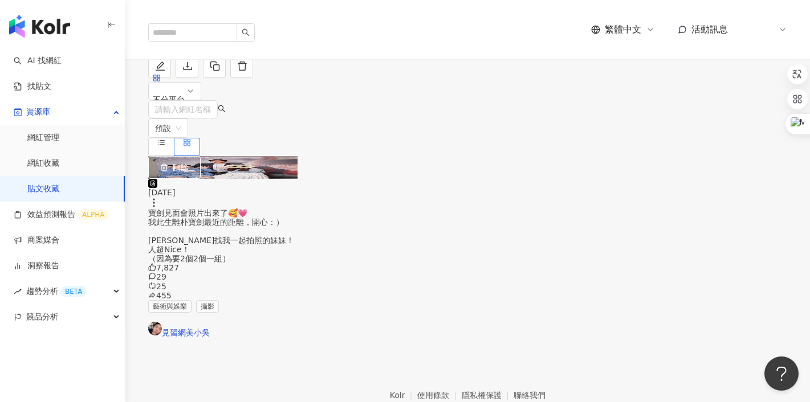
scroll to position [0, 0]
